Goal: Task Accomplishment & Management: Manage account settings

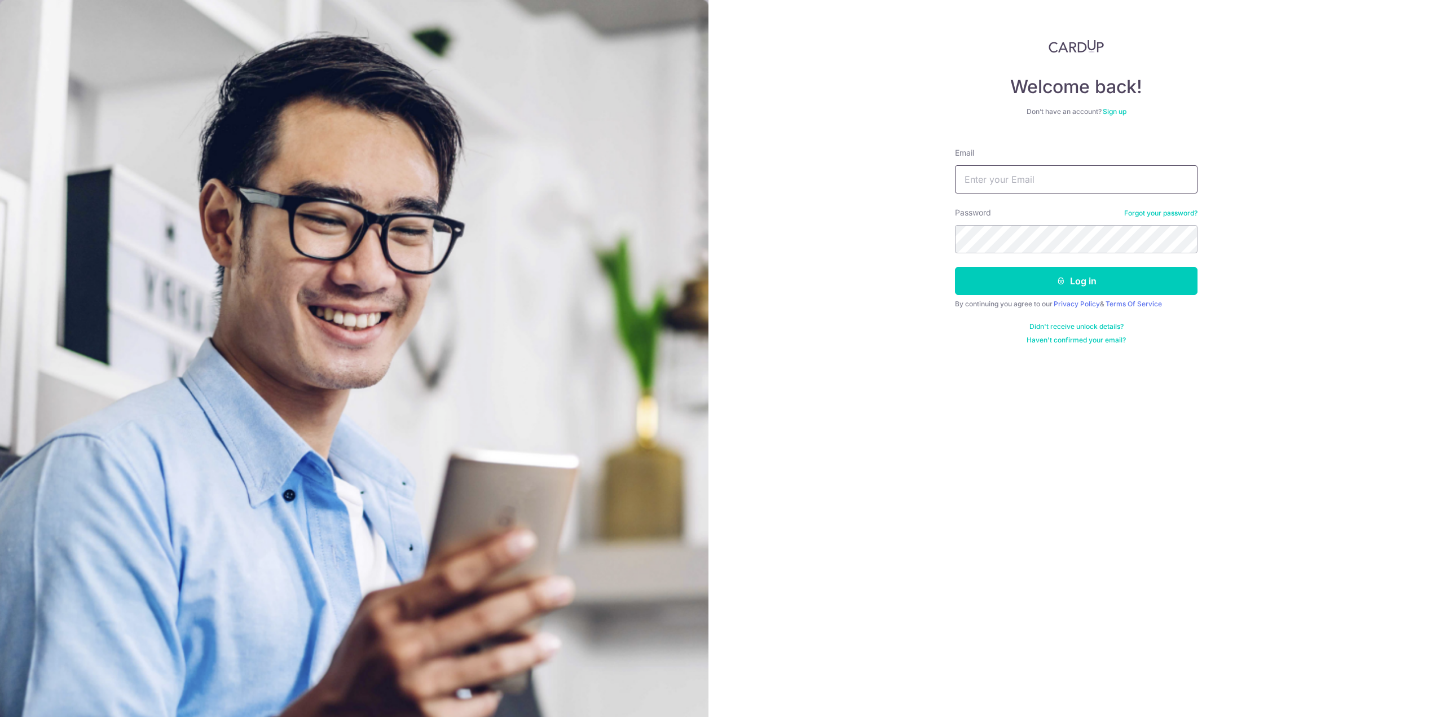
click at [1004, 182] on input "Email" at bounding box center [1076, 179] width 243 height 28
drag, startPoint x: 1070, startPoint y: 178, endPoint x: 1024, endPoint y: 187, distance: 47.2
click at [1024, 187] on input "[EMAIL_ADDRESS][DOMAIN_NAME]" at bounding box center [1076, 179] width 243 height 28
type input "[EMAIL_ADDRESS][DOMAIN_NAME]"
click at [955, 267] on button "Log in" at bounding box center [1076, 281] width 243 height 28
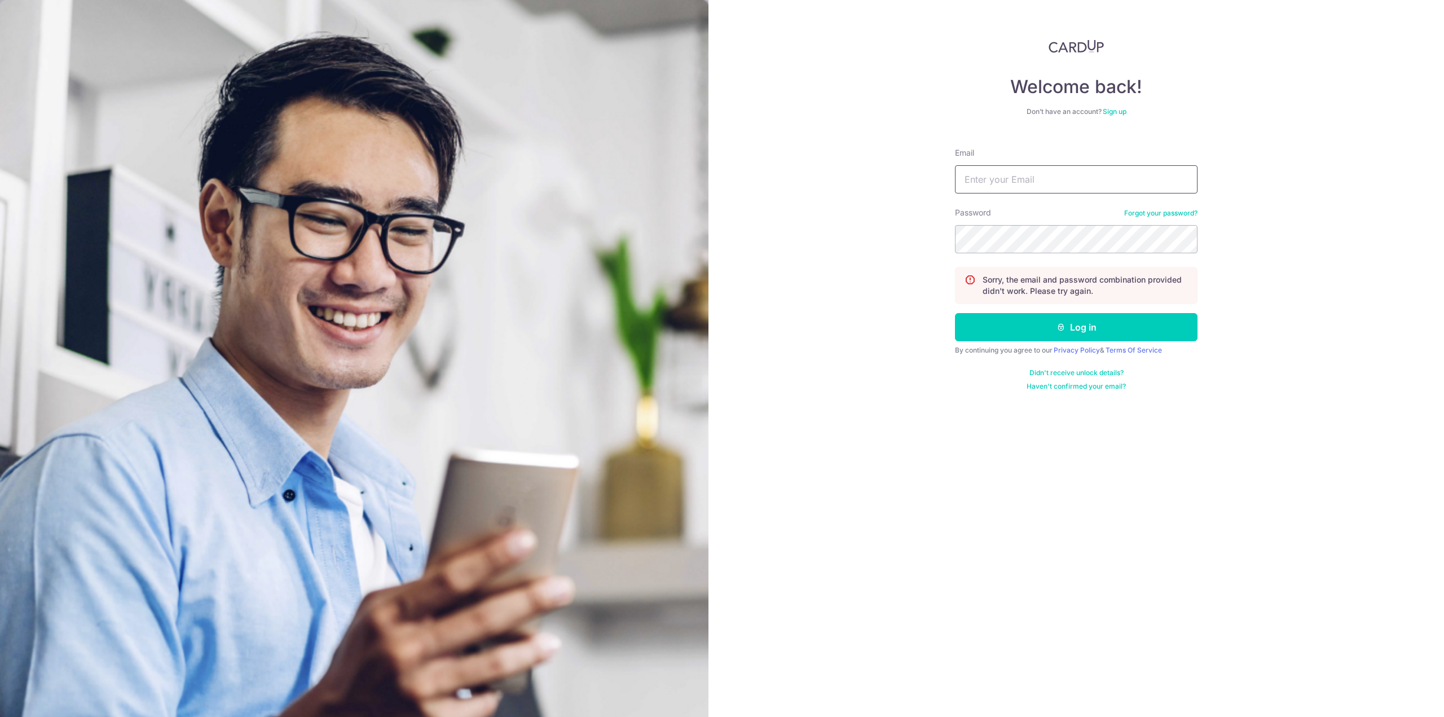
click at [1007, 182] on input "Email" at bounding box center [1076, 179] width 243 height 28
type input "antikomarine@icloud.com"
click at [955, 313] on button "Log in" at bounding box center [1076, 327] width 243 height 28
click at [1030, 177] on input "Email" at bounding box center [1076, 179] width 243 height 28
type input "[EMAIL_ADDRESS][DOMAIN_NAME]"
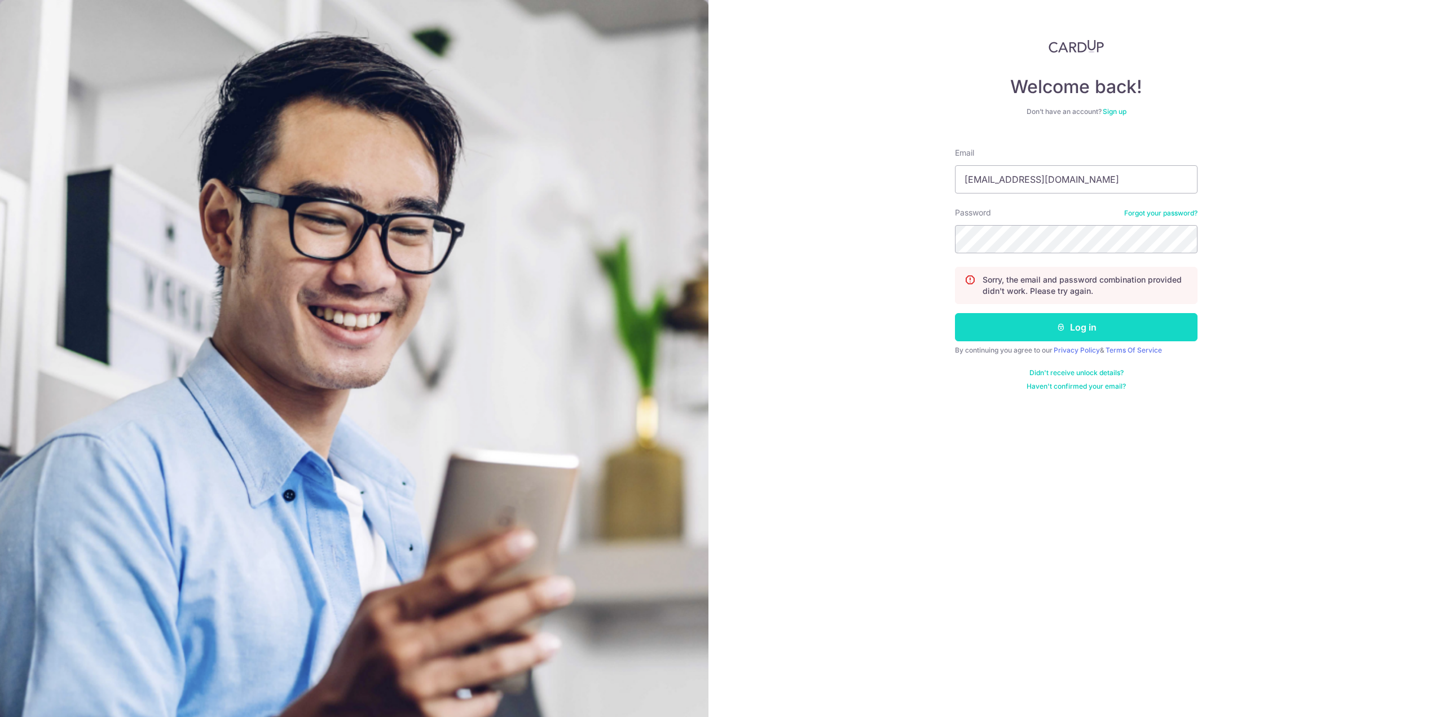
click at [1049, 328] on button "Log in" at bounding box center [1076, 327] width 243 height 28
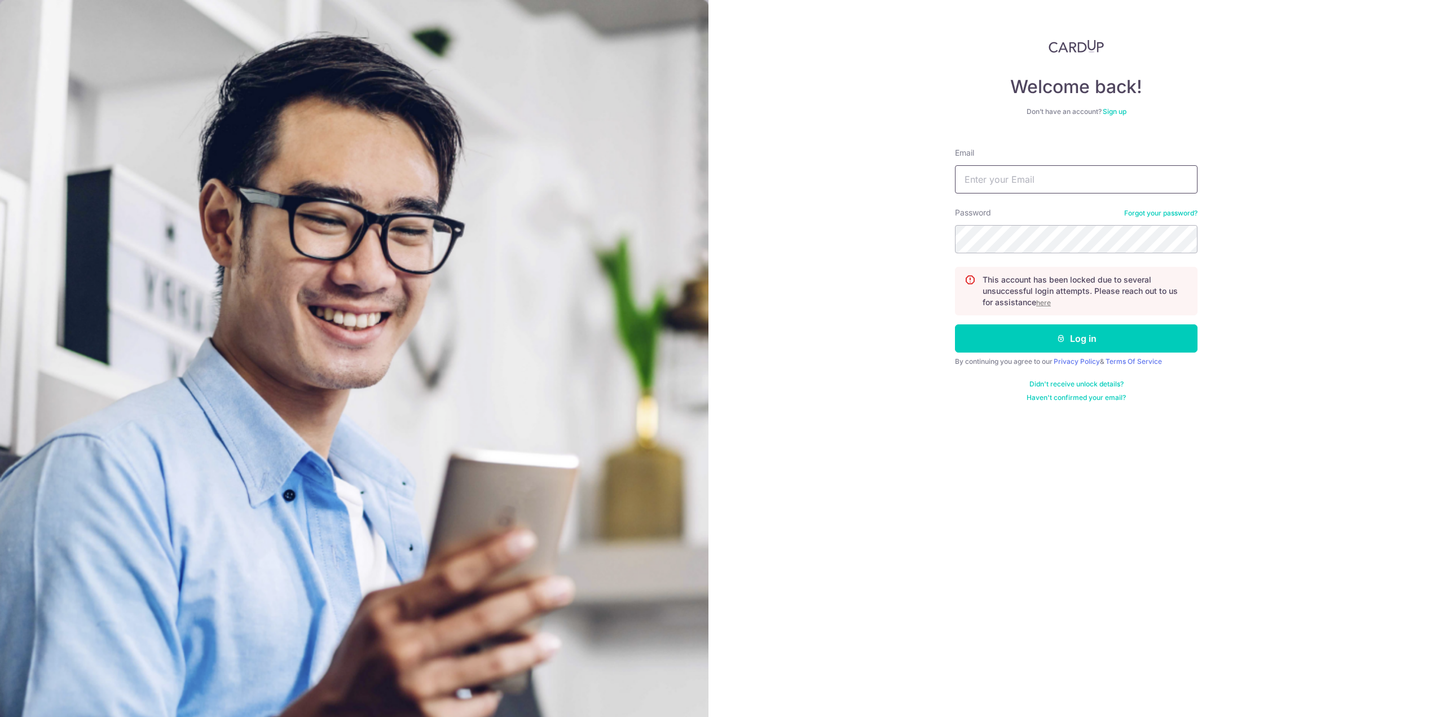
click at [979, 180] on input "Email" at bounding box center [1076, 179] width 243 height 28
type input "[EMAIL_ADDRESS][DOMAIN_NAME]"
click at [1041, 306] on u "here" at bounding box center [1043, 302] width 15 height 8
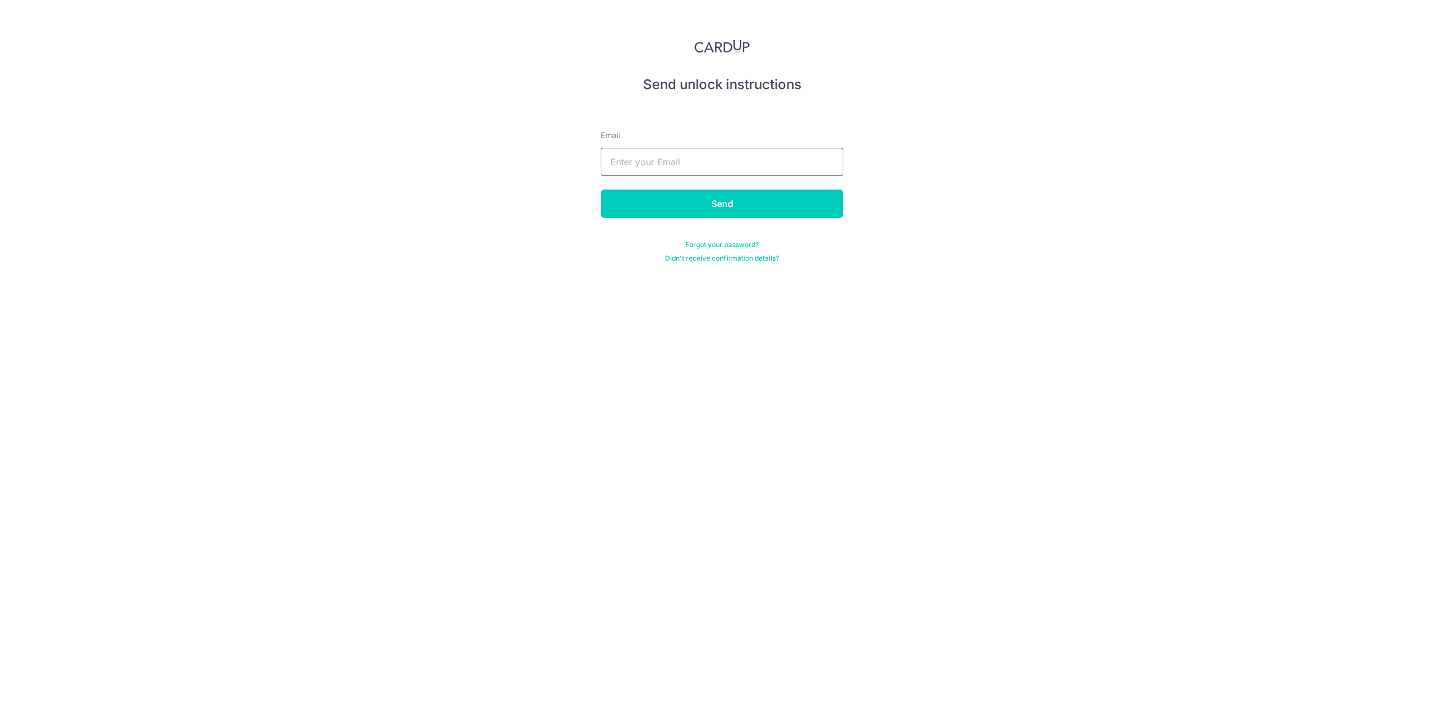
click at [653, 161] on input "text" at bounding box center [722, 162] width 243 height 28
type input "[EMAIL_ADDRESS][DOMAIN_NAME]"
click at [689, 206] on input "Send" at bounding box center [722, 203] width 243 height 28
